Goal: Transaction & Acquisition: Purchase product/service

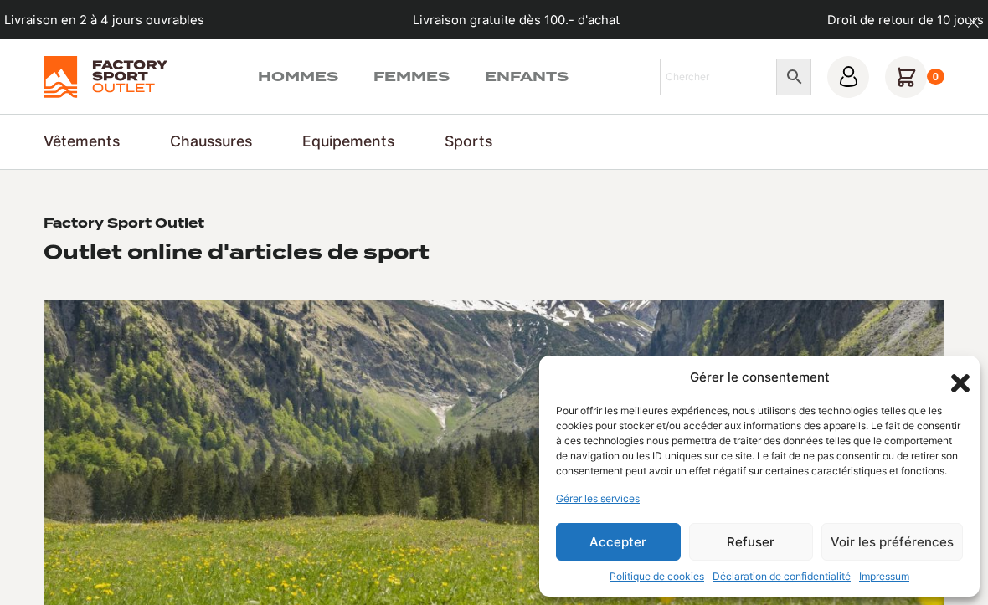
click at [641, 529] on button "Accepter" at bounding box center [618, 542] width 125 height 38
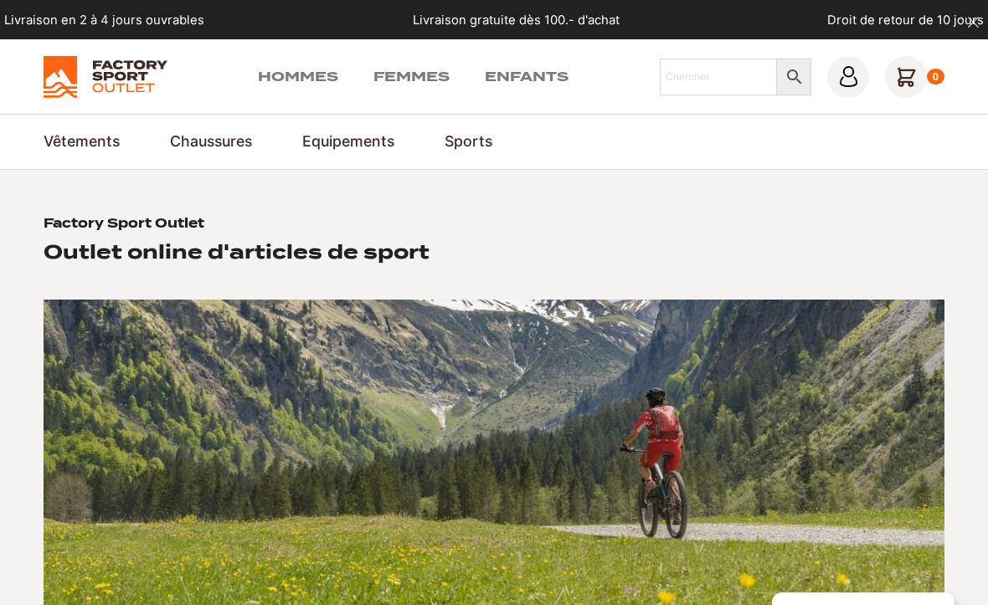
click at [311, 63] on div "Hommes Femmes Enfants Chercher × 0" at bounding box center [494, 77] width 901 height 42
click at [298, 73] on link "Hommes" at bounding box center [298, 77] width 80 height 20
click at [0, 0] on link "Pantalons de ski & snowboard" at bounding box center [0, 0] width 0 height 0
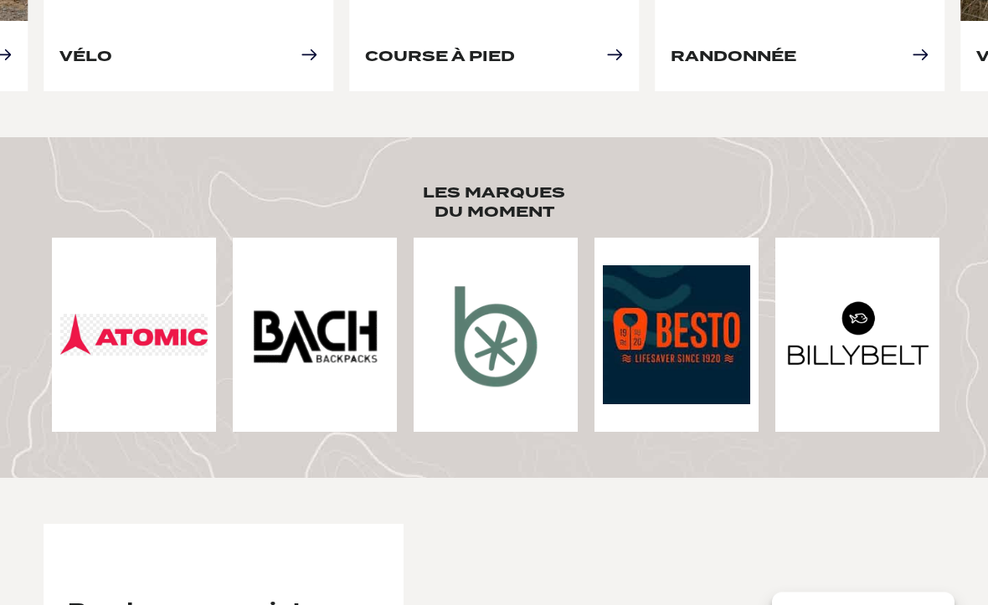
scroll to position [1132, 0]
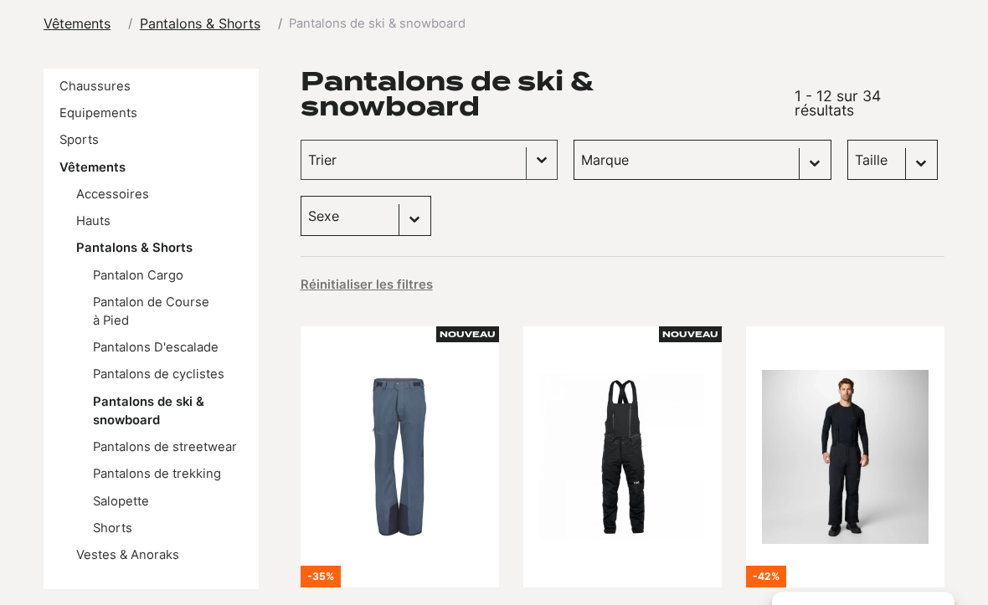
scroll to position [203, 0]
click at [414, 214] on select "Sexe Hommes (20) Femmes (12) Enfants (2)" at bounding box center [366, 216] width 131 height 40
select select "hommes"
click at [847, 168] on div "Taille Sélectionnez le contenu Taille M (14) S (12) L (7) XL (4) XXL (2)" at bounding box center [892, 160] width 90 height 40
select select "hommes"
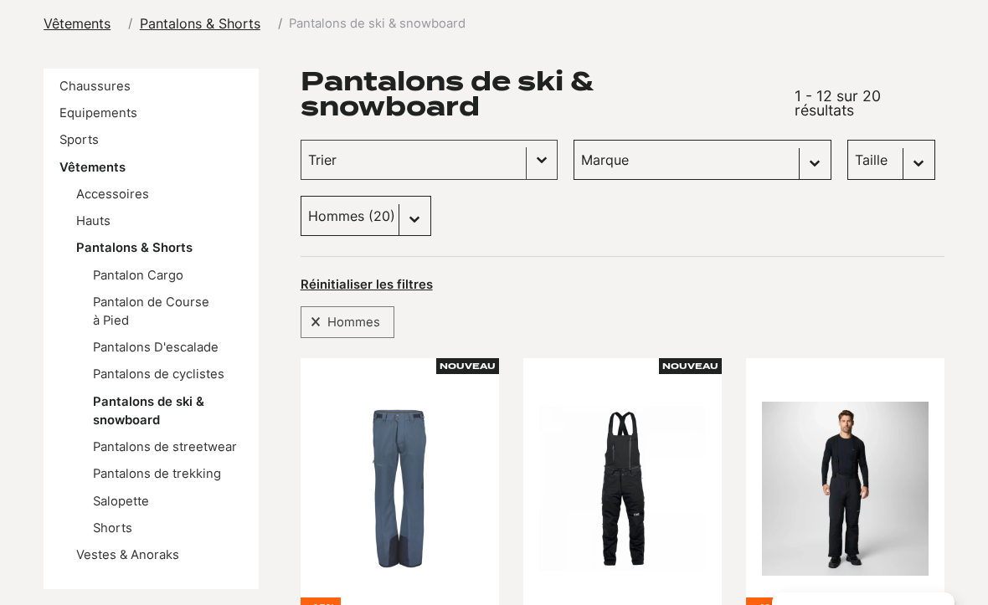
click at [847, 159] on select "Taille M (10) S (7) L (6) XL (3) XXL (1)" at bounding box center [891, 160] width 88 height 40
select select "xxl"
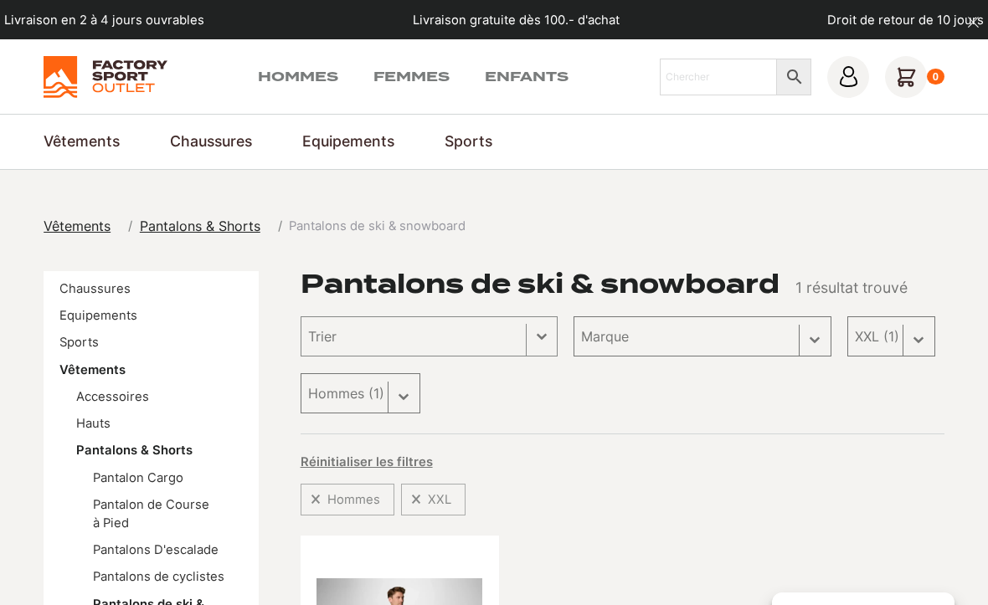
select select
